Goal: Transaction & Acquisition: Purchase product/service

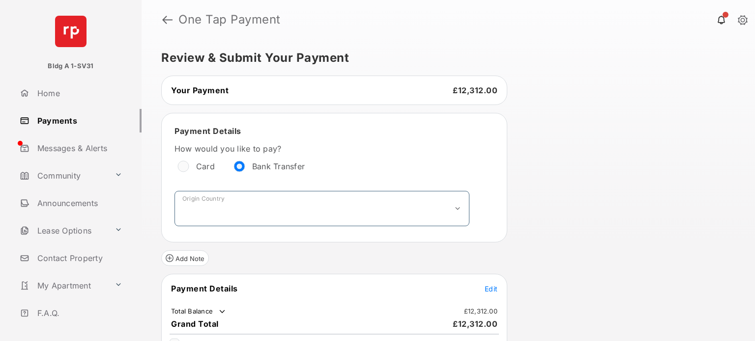
click at [227, 209] on select "**********" at bounding box center [321, 208] width 295 height 35
select select "**"
click at [174, 191] on select "**********" at bounding box center [321, 208] width 295 height 35
select select "*******"
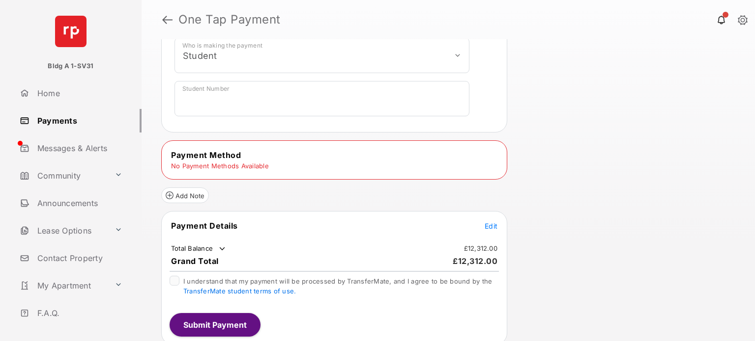
scroll to position [360, 0]
click at [238, 163] on td "No Payment Methods Available" at bounding box center [219, 166] width 99 height 9
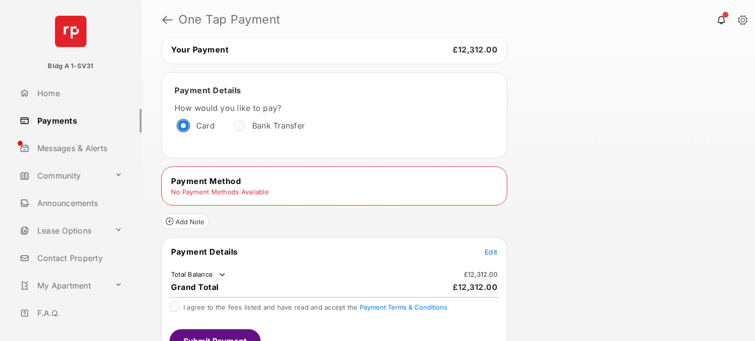
scroll to position [87, 0]
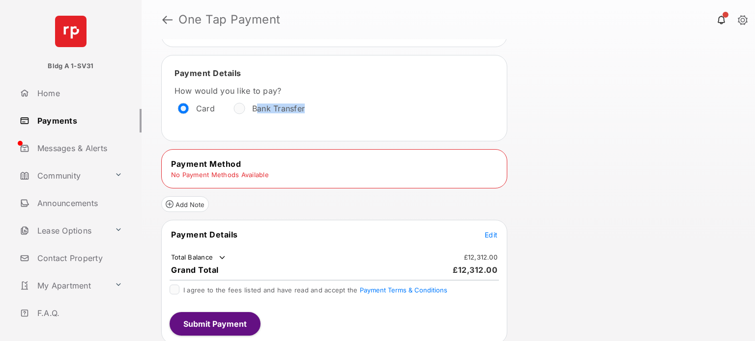
drag, startPoint x: 255, startPoint y: 110, endPoint x: 371, endPoint y: 100, distance: 116.4
click at [368, 101] on div "How would you like to pay? Card Bank Transfer" at bounding box center [321, 101] width 295 height 31
click at [294, 166] on tr "Payment Method" at bounding box center [334, 164] width 343 height 11
drag, startPoint x: 273, startPoint y: 172, endPoint x: 313, endPoint y: 173, distance: 40.3
click at [299, 174] on tr "No Payment Methods Available" at bounding box center [334, 174] width 343 height 9
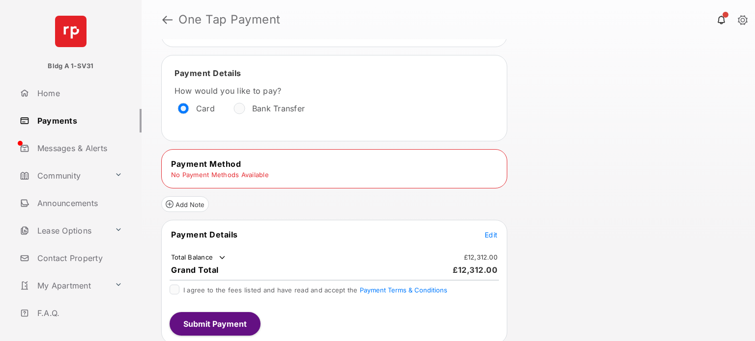
click at [223, 178] on div "Payment Method No Payment Methods Available" at bounding box center [334, 168] width 346 height 39
drag, startPoint x: 170, startPoint y: 174, endPoint x: 281, endPoint y: 179, distance: 110.6
click at [278, 176] on tr "No Payment Methods Available" at bounding box center [334, 174] width 343 height 9
click at [269, 175] on tr "No Payment Methods Available" at bounding box center [334, 174] width 343 height 9
drag, startPoint x: 271, startPoint y: 174, endPoint x: 285, endPoint y: 180, distance: 15.0
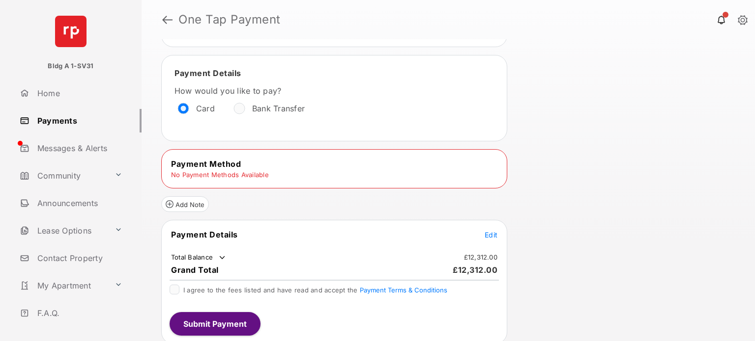
click at [273, 172] on tr "No Payment Methods Available" at bounding box center [334, 174] width 343 height 9
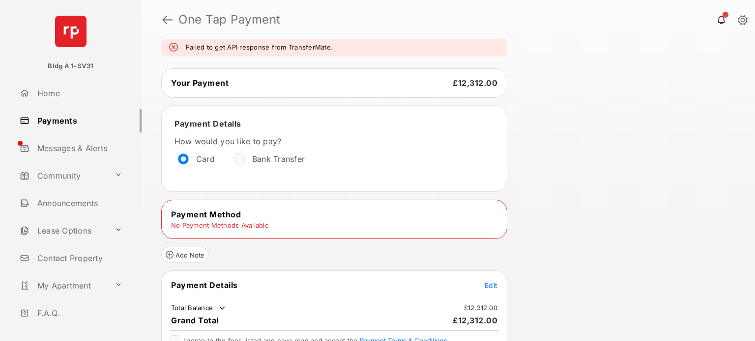
scroll to position [0, 0]
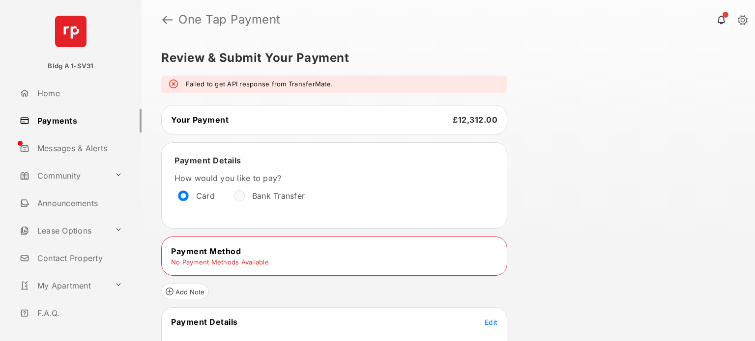
click at [60, 119] on link "Payments" at bounding box center [79, 121] width 126 height 24
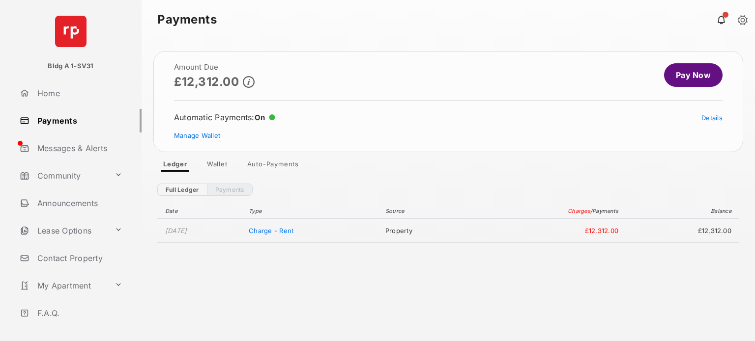
click at [217, 162] on link "Wallet" at bounding box center [217, 166] width 36 height 12
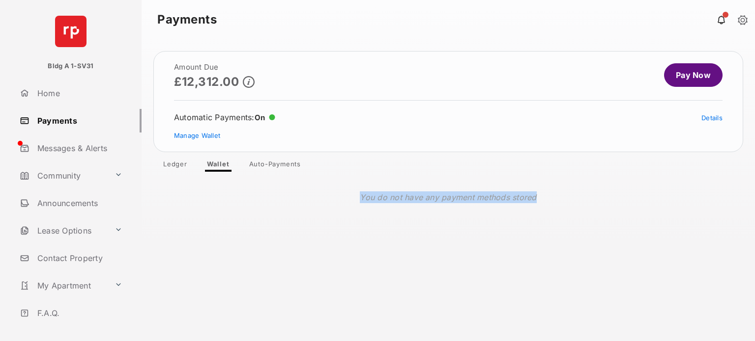
drag, startPoint x: 358, startPoint y: 198, endPoint x: 564, endPoint y: 178, distance: 206.8
click at [564, 178] on section "You do not have any payment methods stored" at bounding box center [447, 197] width 613 height 51
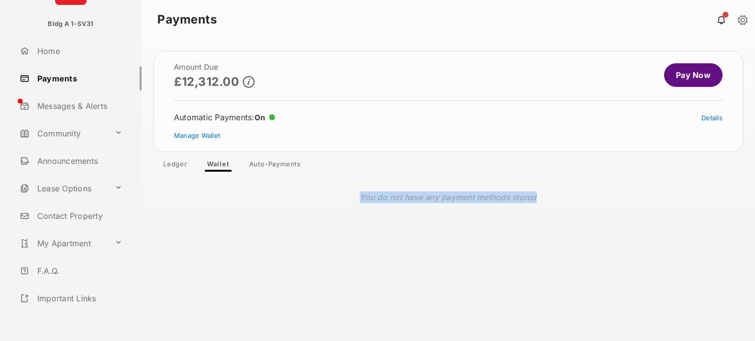
scroll to position [101, 0]
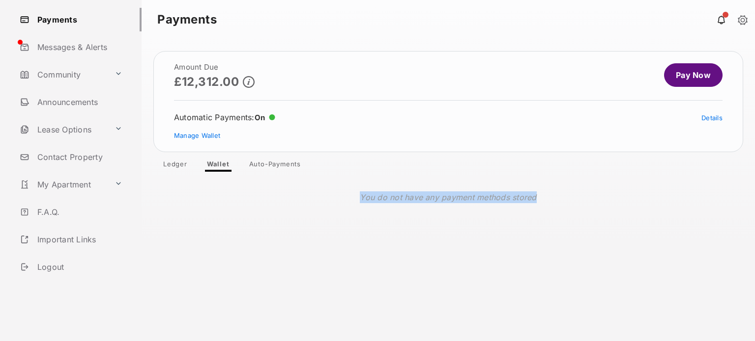
click at [57, 261] on link "Logout" at bounding box center [79, 267] width 126 height 24
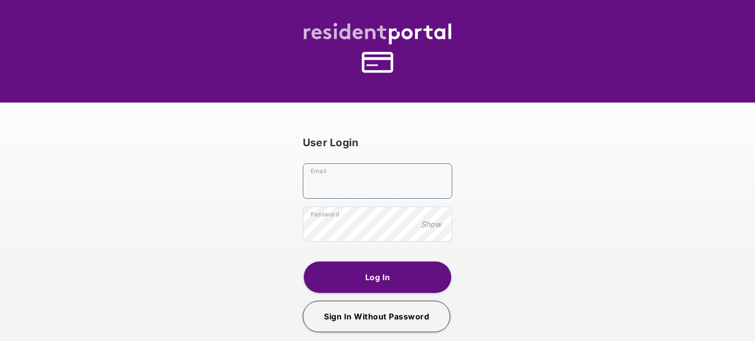
click at [338, 180] on input "Email" at bounding box center [377, 181] width 149 height 35
type input "**********"
click at [364, 280] on button "Log In" at bounding box center [377, 277] width 147 height 31
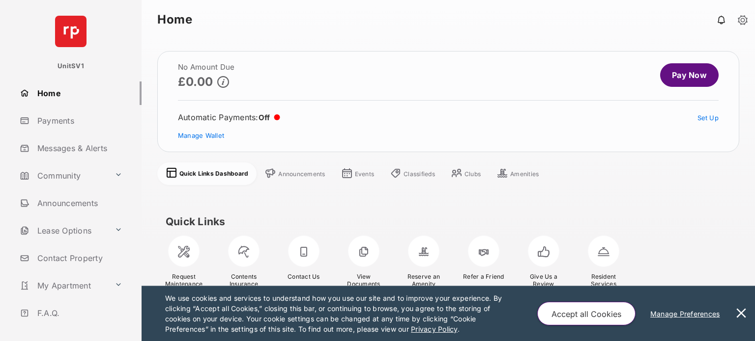
click at [61, 120] on link "Payments" at bounding box center [79, 121] width 126 height 24
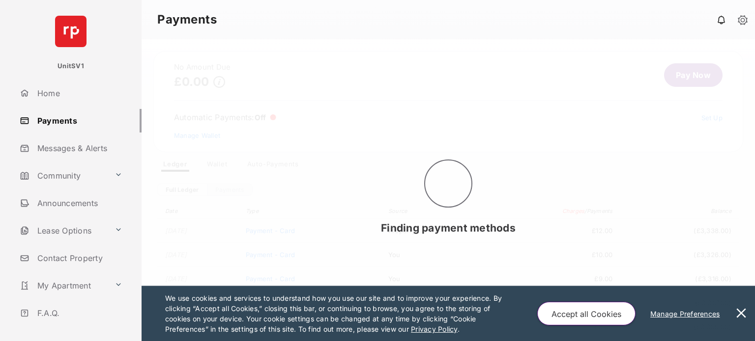
click at [740, 313] on button at bounding box center [741, 313] width 20 height 55
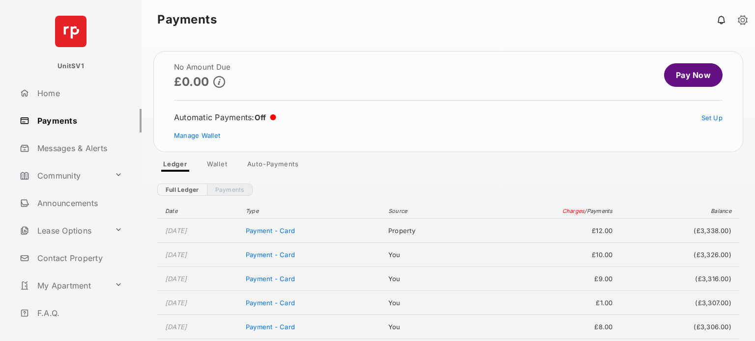
click at [214, 161] on link "Wallet" at bounding box center [217, 166] width 36 height 12
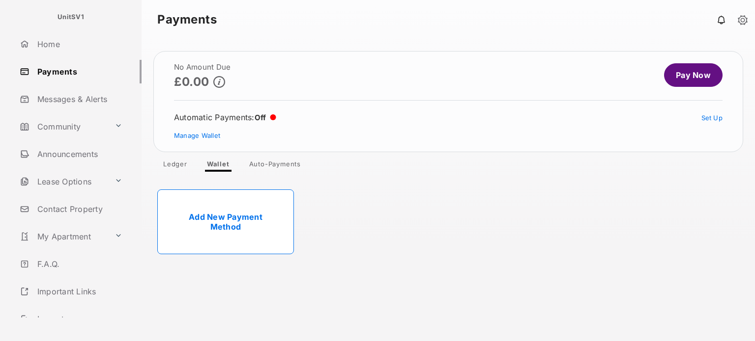
scroll to position [101, 0]
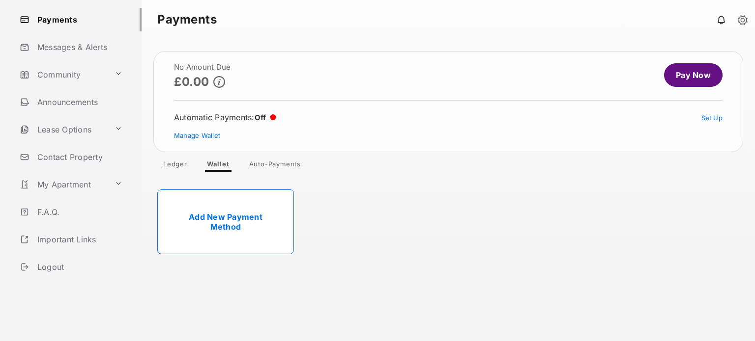
click at [65, 264] on link "Logout" at bounding box center [79, 267] width 126 height 24
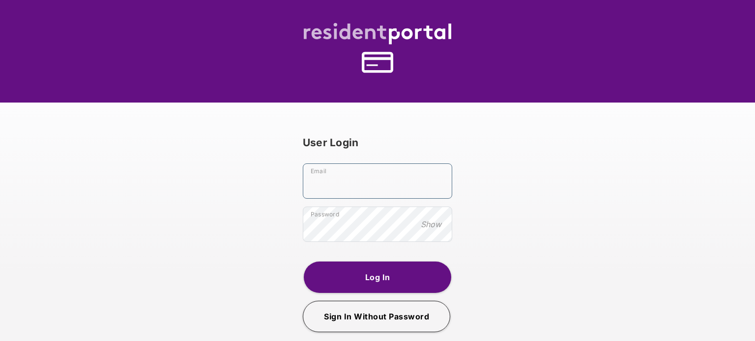
click at [331, 182] on input "Email" at bounding box center [377, 181] width 149 height 35
type input "**********"
click at [372, 271] on button "Log In" at bounding box center [377, 277] width 147 height 31
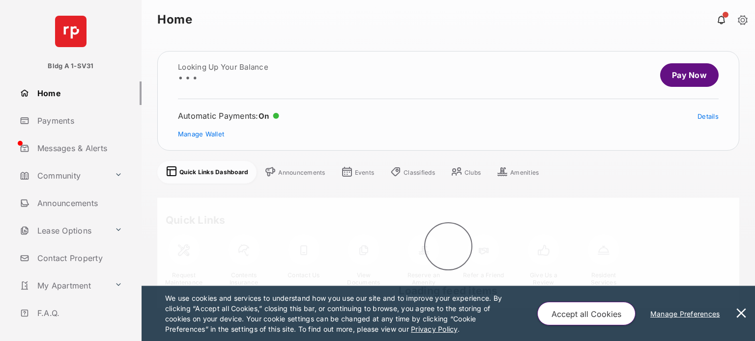
click at [739, 308] on button at bounding box center [741, 313] width 20 height 55
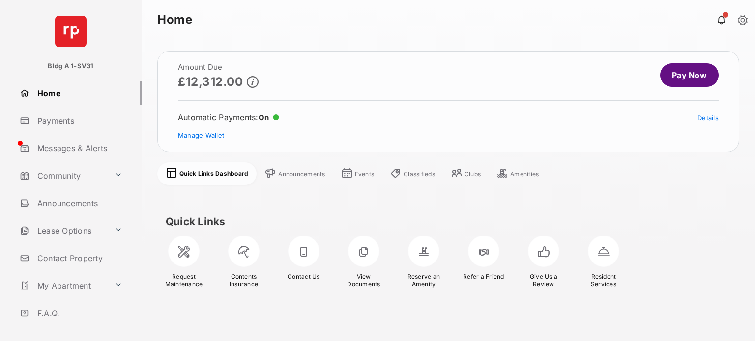
drag, startPoint x: 59, startPoint y: 122, endPoint x: 65, endPoint y: 127, distance: 7.4
click at [59, 122] on link "Payments" at bounding box center [79, 121] width 126 height 24
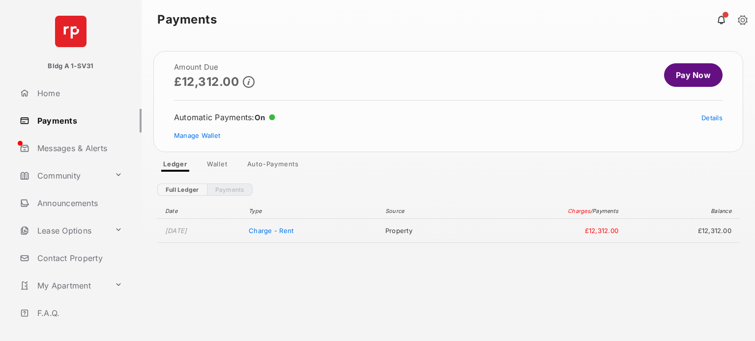
click at [213, 161] on link "Wallet" at bounding box center [217, 166] width 36 height 12
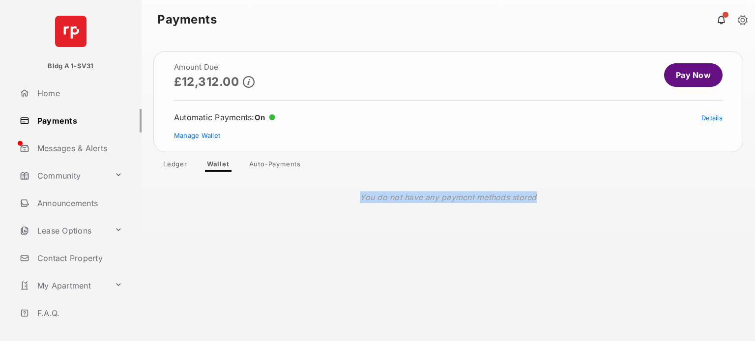
drag, startPoint x: 387, startPoint y: 201, endPoint x: 548, endPoint y: 203, distance: 161.1
click at [548, 203] on div "You do not have any payment methods stored" at bounding box center [448, 198] width 582 height 28
click at [681, 79] on link "Pay Now" at bounding box center [693, 75] width 58 height 24
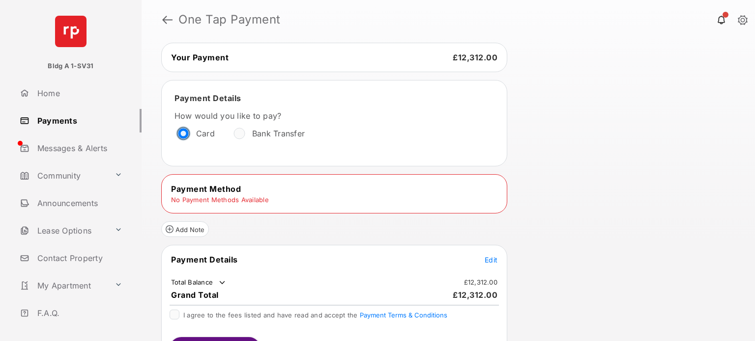
scroll to position [49, 0]
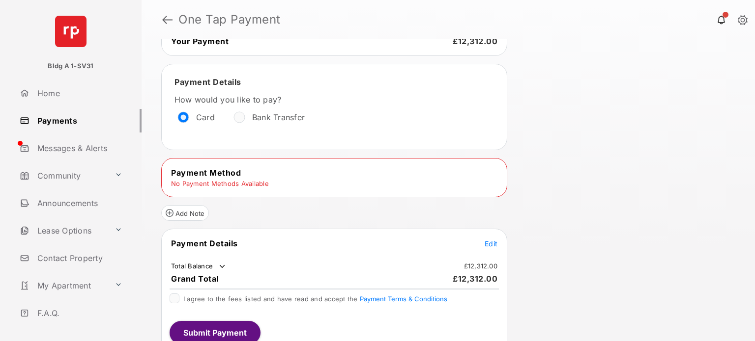
drag, startPoint x: 183, startPoint y: 178, endPoint x: 264, endPoint y: 180, distance: 81.1
click at [264, 180] on td "No Payment Methods Available" at bounding box center [219, 183] width 99 height 9
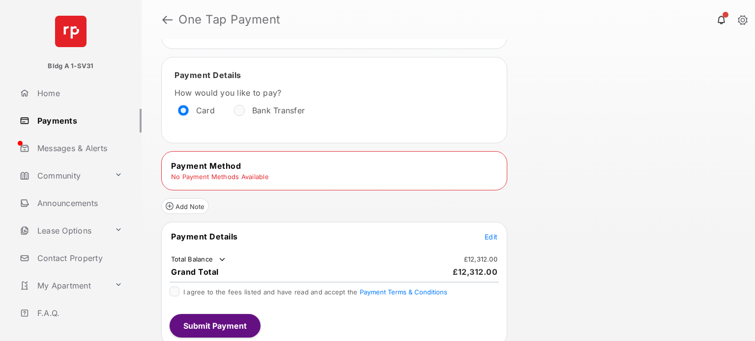
scroll to position [57, 0]
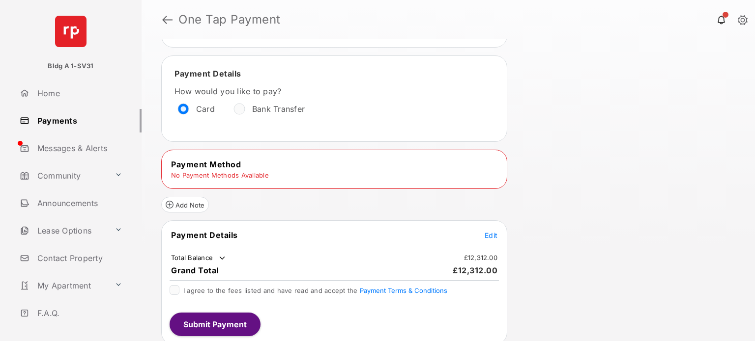
click at [488, 231] on span "Edit" at bounding box center [490, 235] width 13 height 8
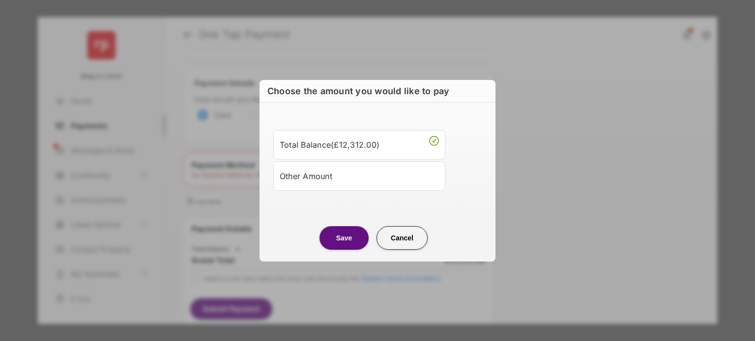
click at [401, 245] on button "Cancel" at bounding box center [401, 238] width 51 height 24
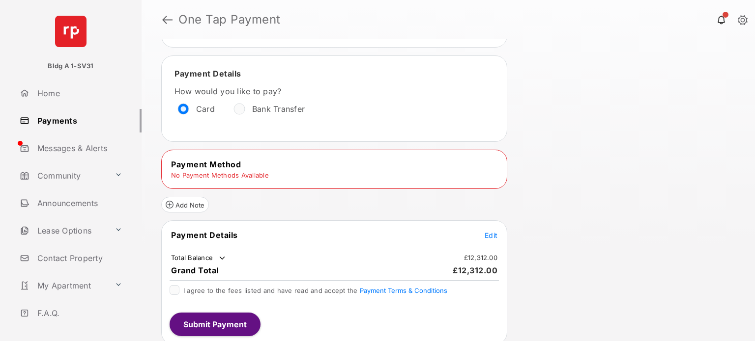
drag, startPoint x: 171, startPoint y: 176, endPoint x: 278, endPoint y: 171, distance: 107.2
click at [278, 171] on tr "No Payment Methods Available" at bounding box center [334, 175] width 343 height 9
click at [53, 119] on link "Payments" at bounding box center [79, 121] width 126 height 24
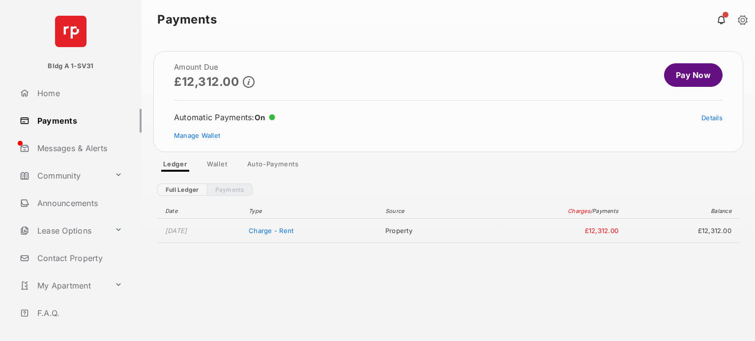
click at [679, 77] on link "Pay Now" at bounding box center [693, 75] width 58 height 24
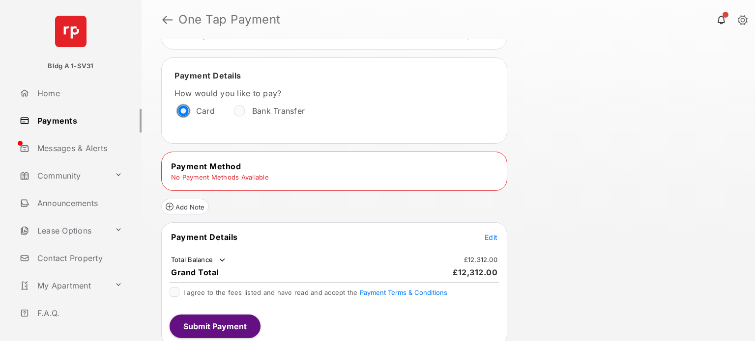
scroll to position [57, 0]
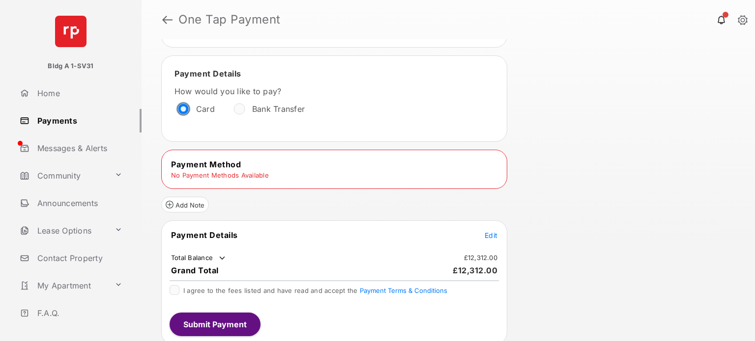
click at [260, 174] on td "No Payment Methods Available" at bounding box center [219, 175] width 99 height 9
click at [197, 176] on td "No Payment Methods Available" at bounding box center [219, 175] width 99 height 9
click at [192, 168] on td "Payment Method" at bounding box center [205, 164] width 71 height 11
